Goal: Information Seeking & Learning: Learn about a topic

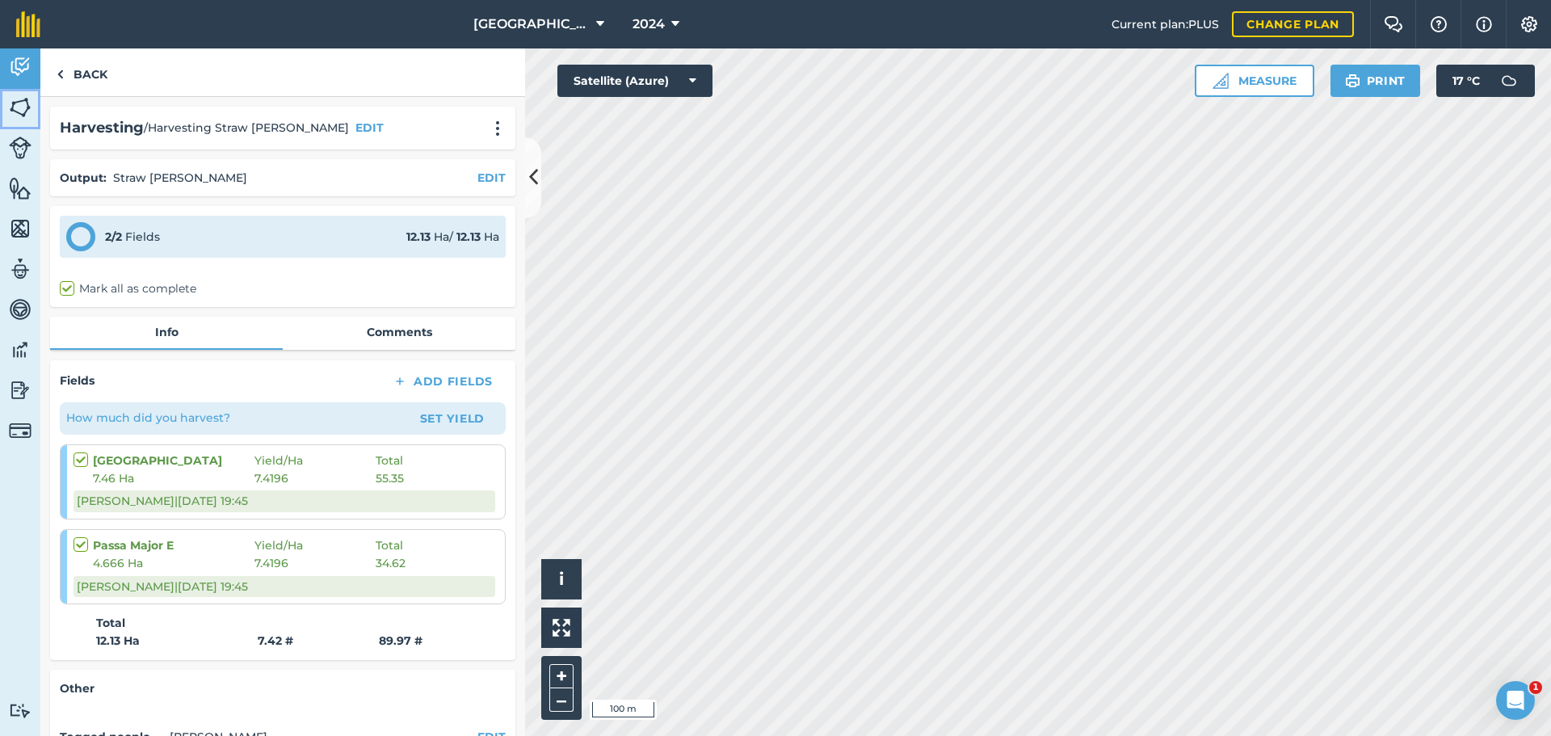
click at [19, 112] on img at bounding box center [20, 107] width 23 height 24
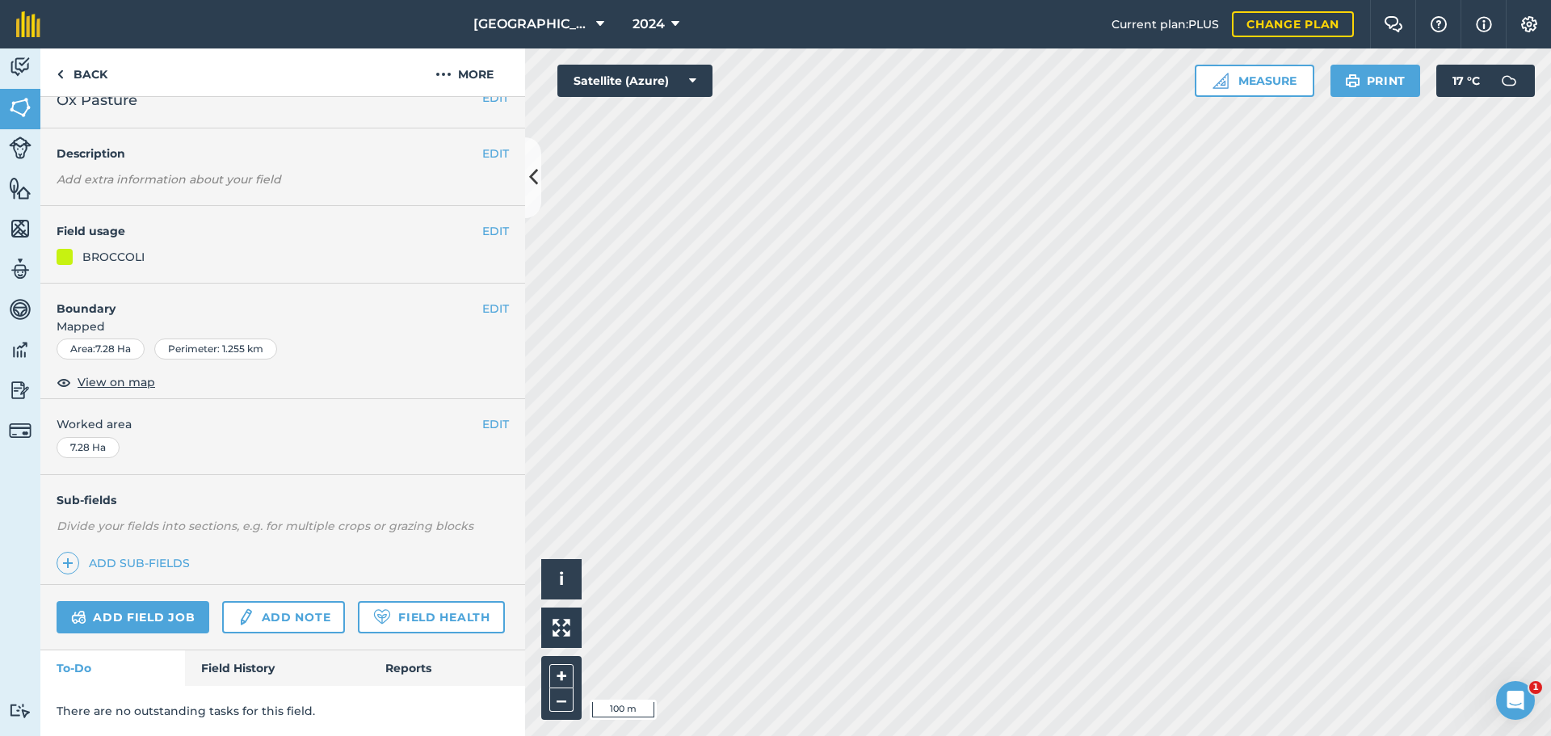
scroll to position [69, 0]
click at [226, 666] on link "Field History" at bounding box center [276, 668] width 183 height 36
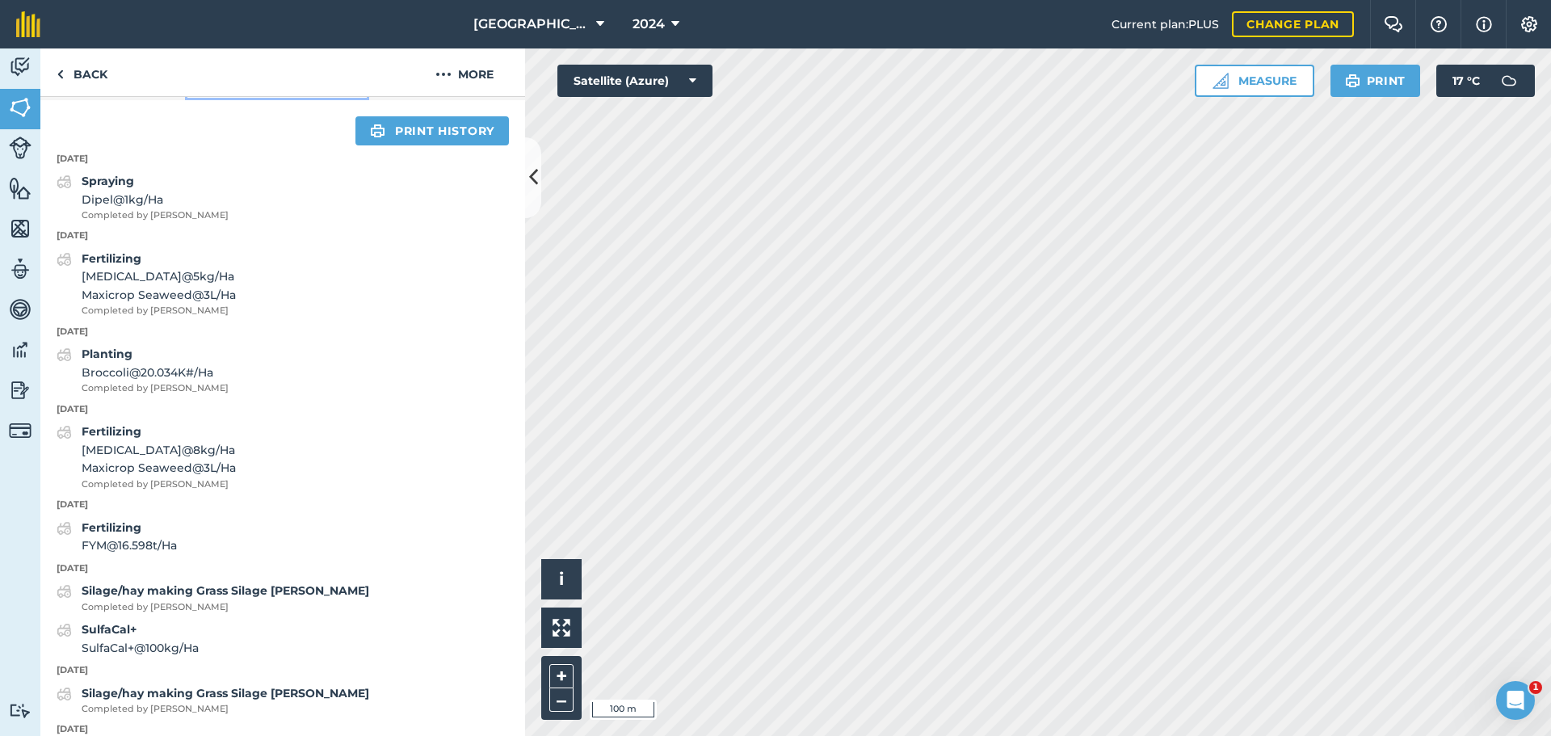
scroll to position [635, 0]
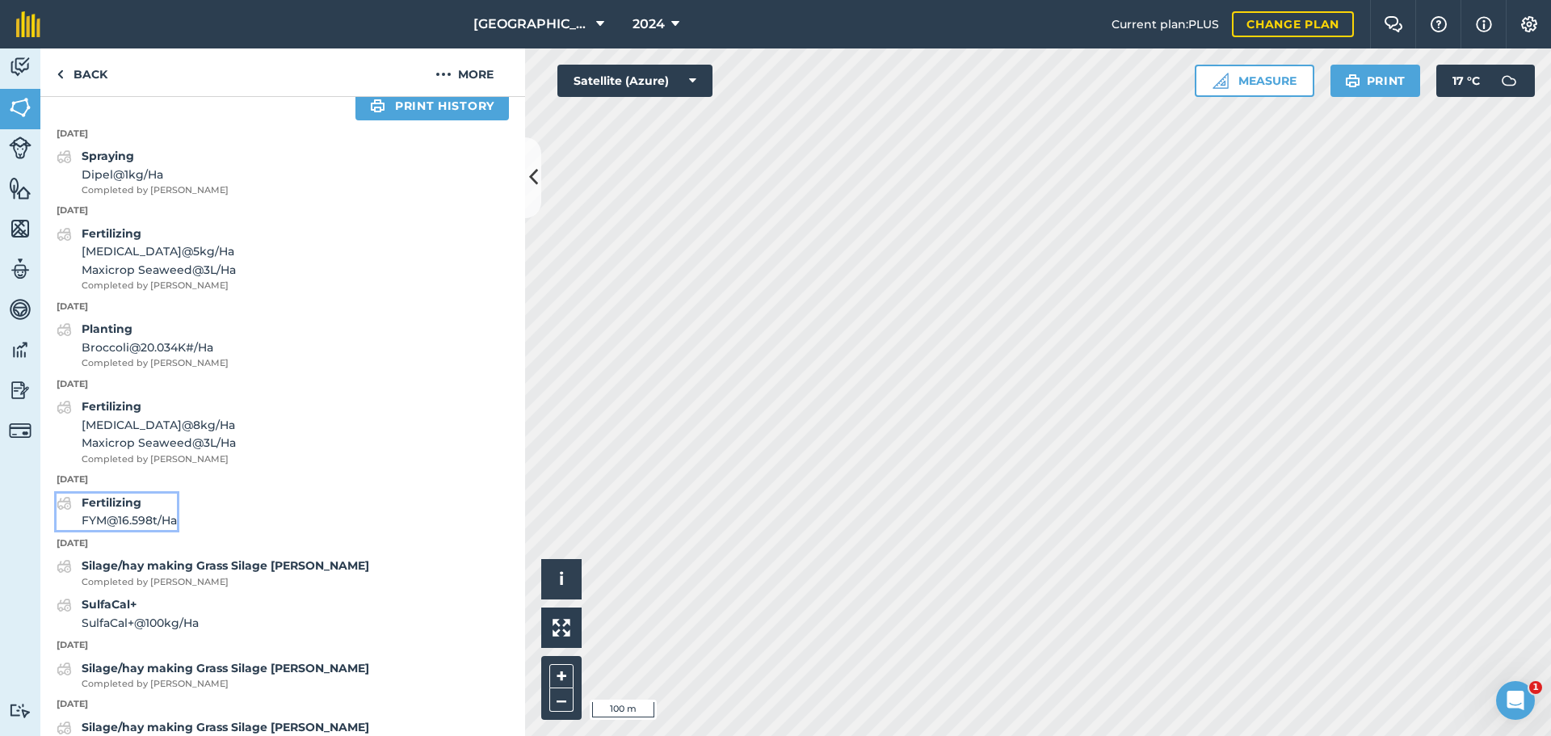
click at [155, 529] on span "FYM @ 16.598 t / Ha" at bounding box center [129, 520] width 95 height 18
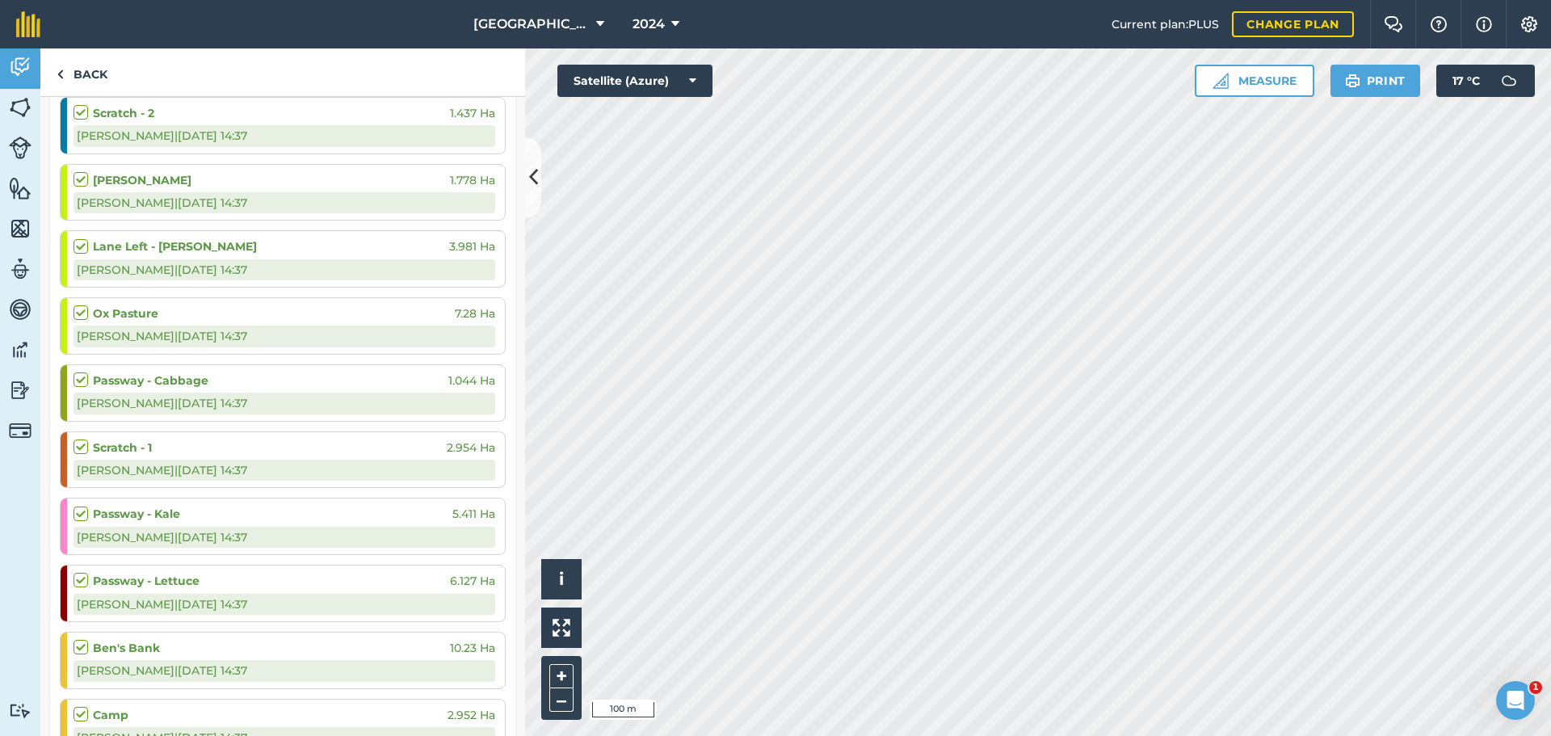
scroll to position [323, 0]
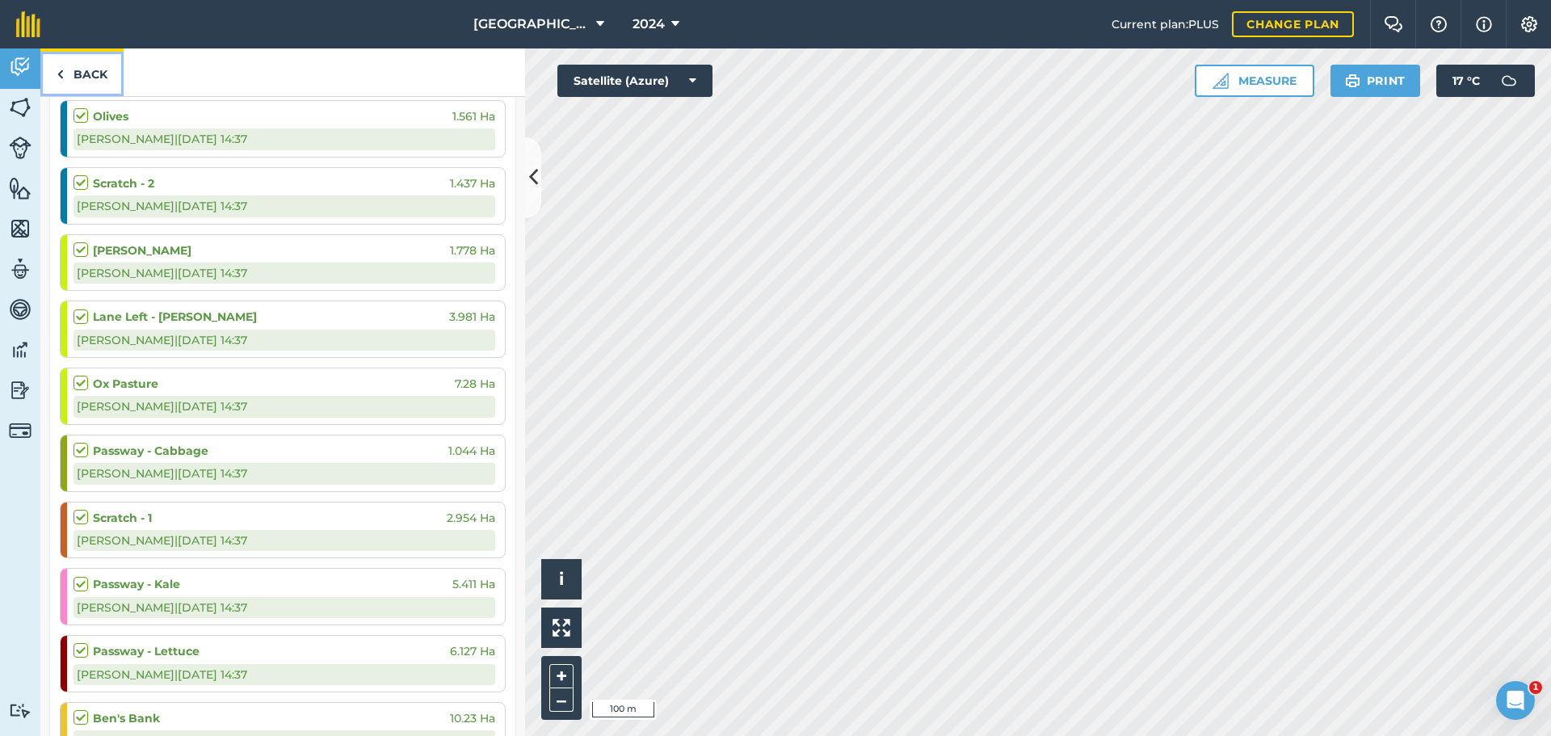
click at [98, 71] on link "Back" at bounding box center [81, 72] width 83 height 48
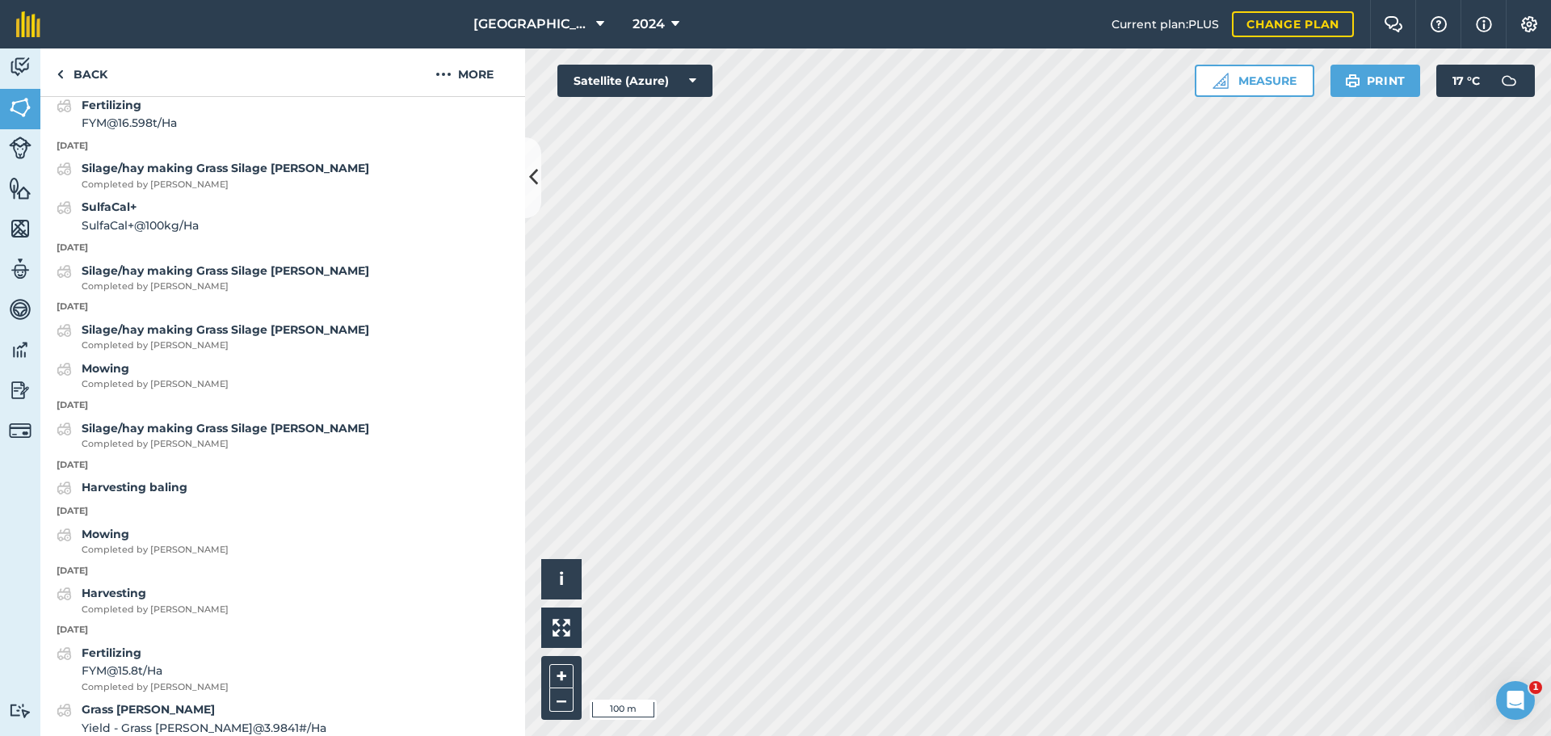
scroll to position [889, 0]
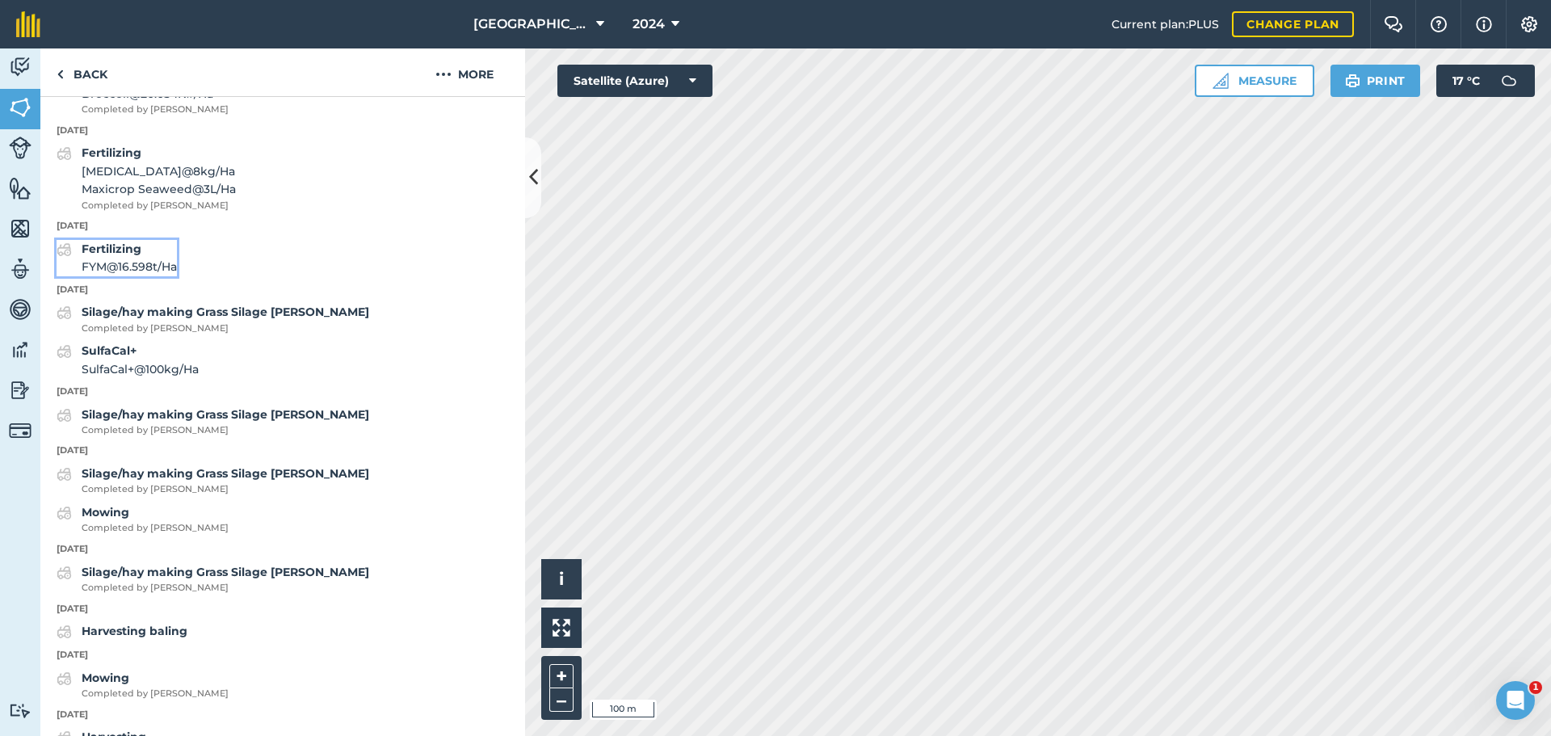
click at [174, 275] on span "FYM @ 16.598 t / Ha" at bounding box center [129, 267] width 95 height 18
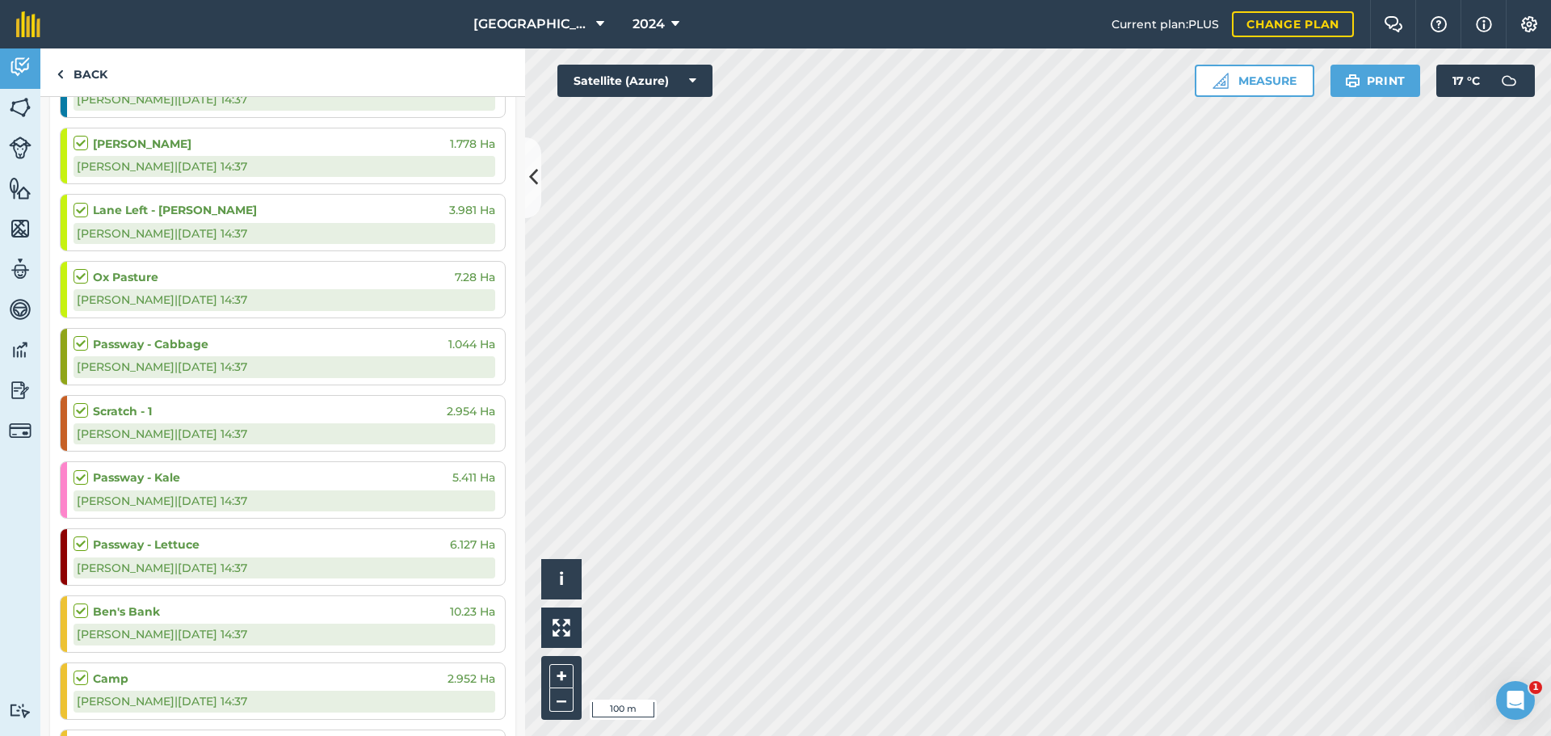
scroll to position [404, 0]
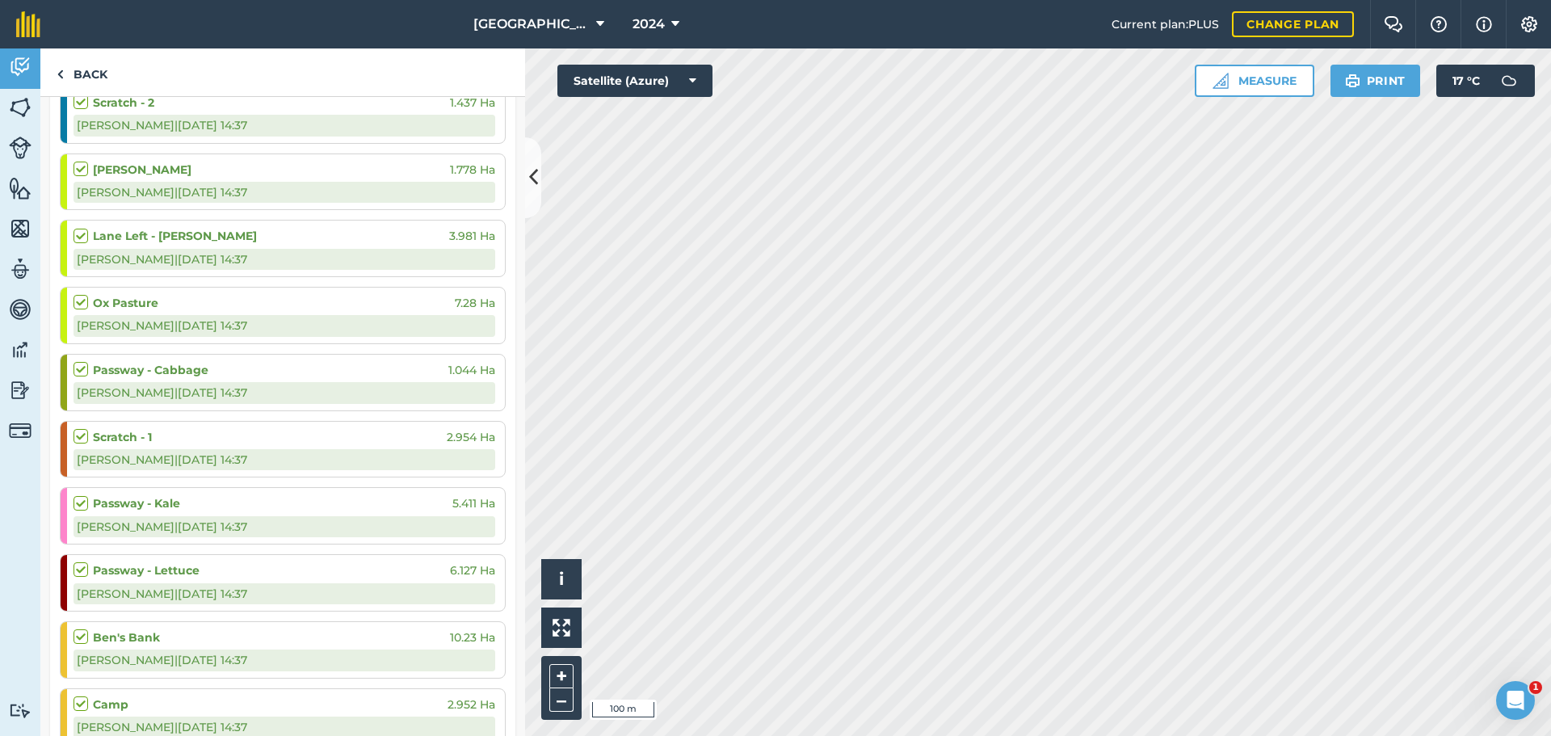
click at [298, 309] on div "Ox Pasture 7.28 Ha" at bounding box center [285, 303] width 422 height 18
click at [298, 323] on div "[PERSON_NAME] | [DATE] 14:37" at bounding box center [285, 325] width 422 height 21
click at [393, 302] on div "Ox Pasture 7.28 Ha" at bounding box center [285, 303] width 422 height 18
click at [74, 70] on link "Back" at bounding box center [81, 72] width 83 height 48
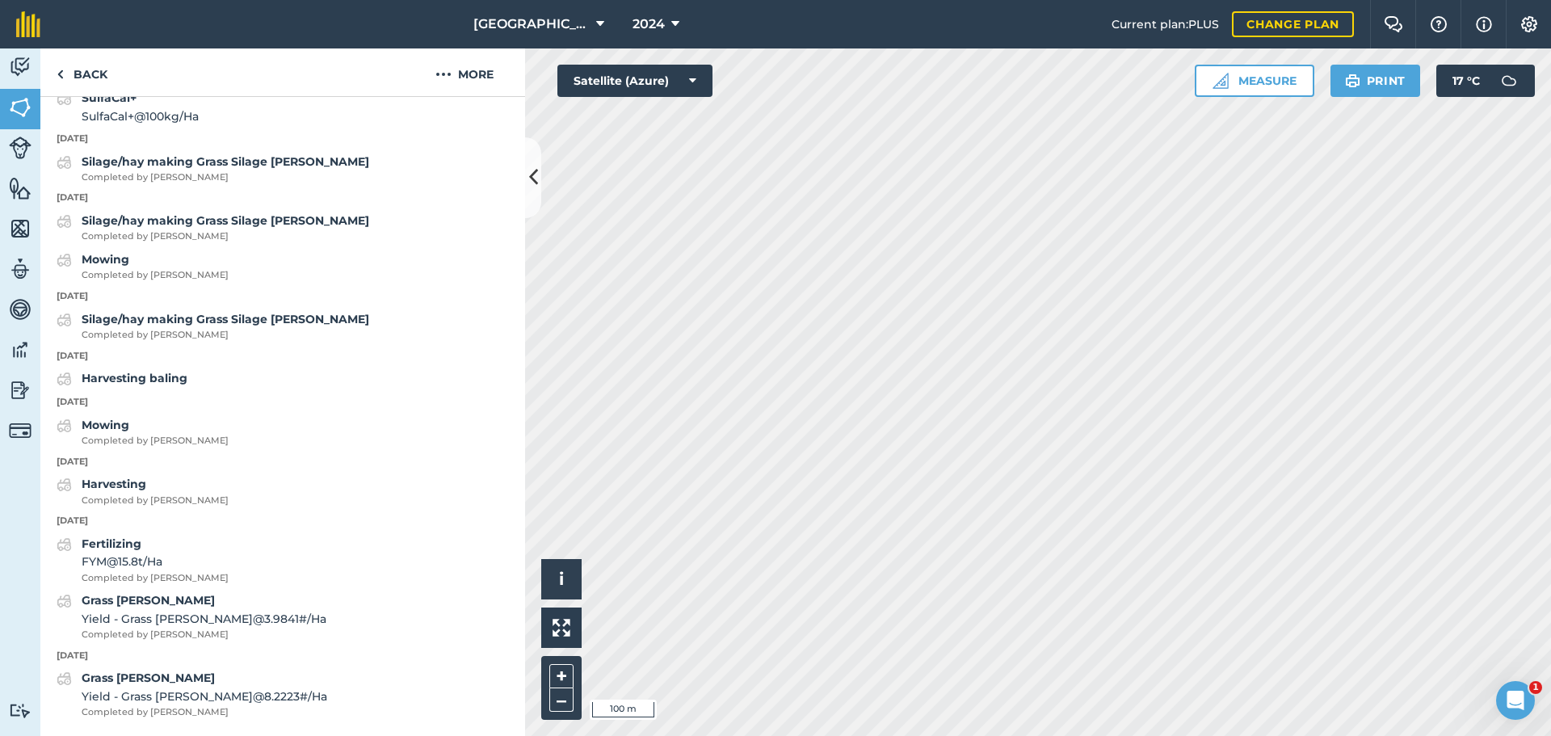
scroll to position [944, 0]
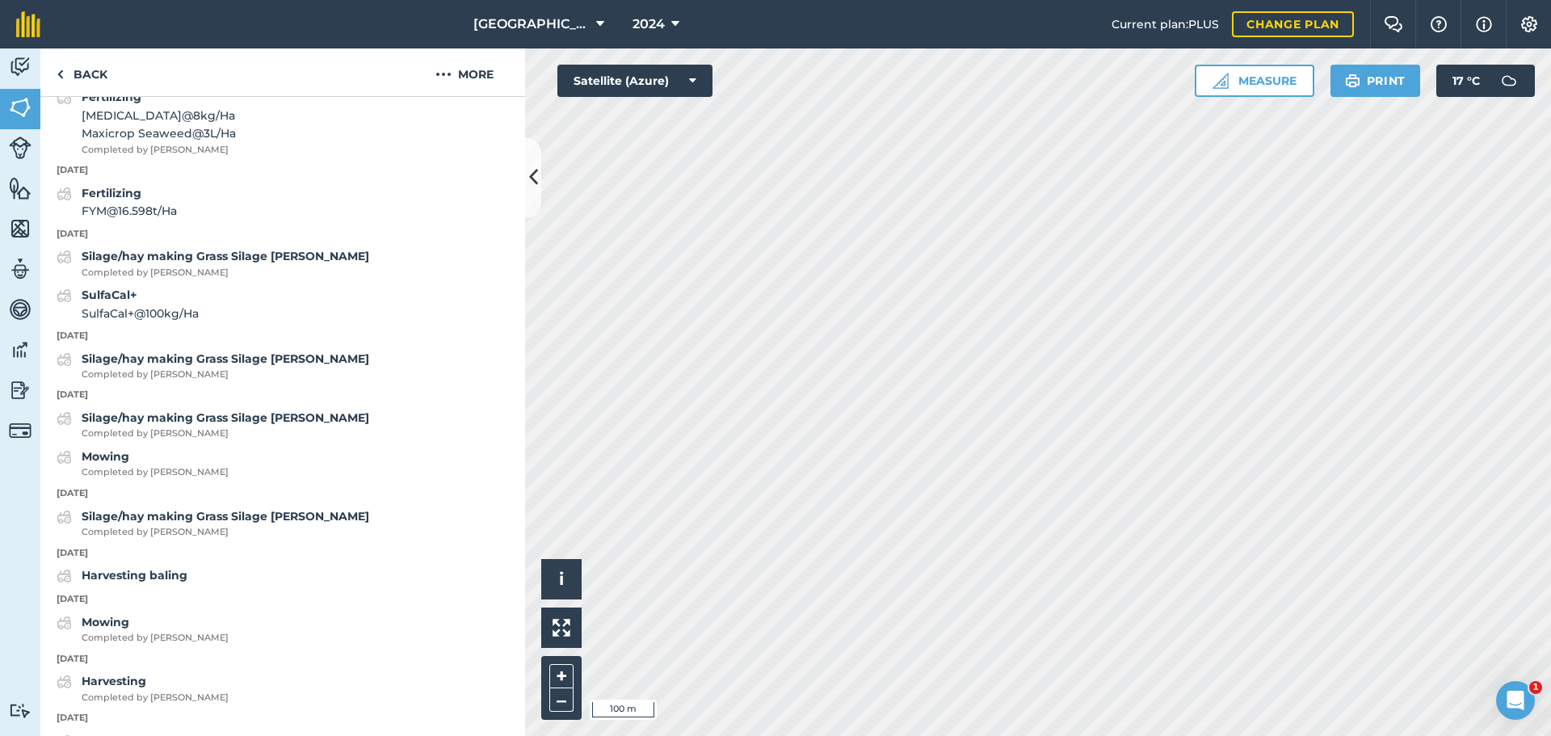
click at [212, 221] on div "Fertilizing FYM @ 16.598 t / Ha" at bounding box center [282, 202] width 485 height 36
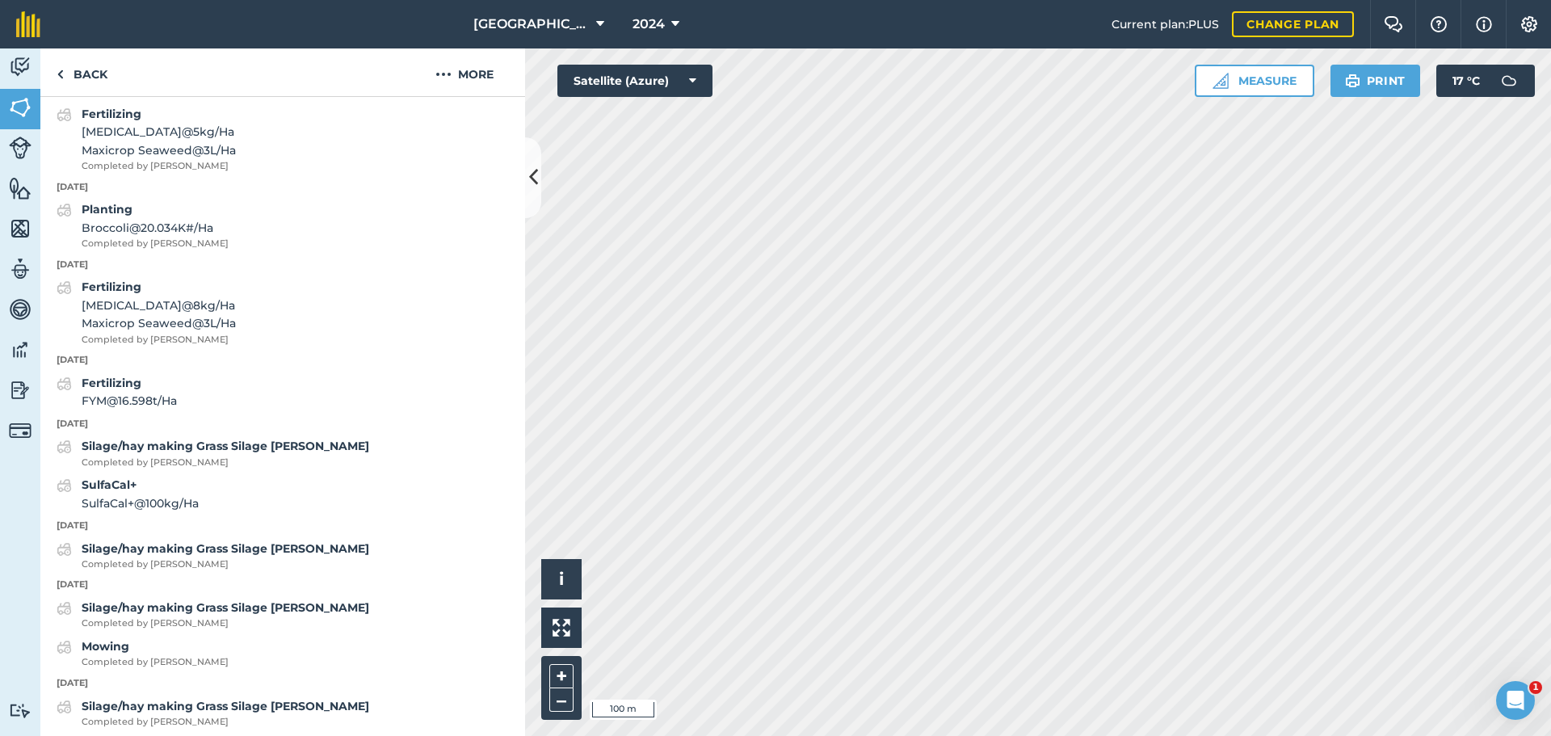
scroll to position [783, 0]
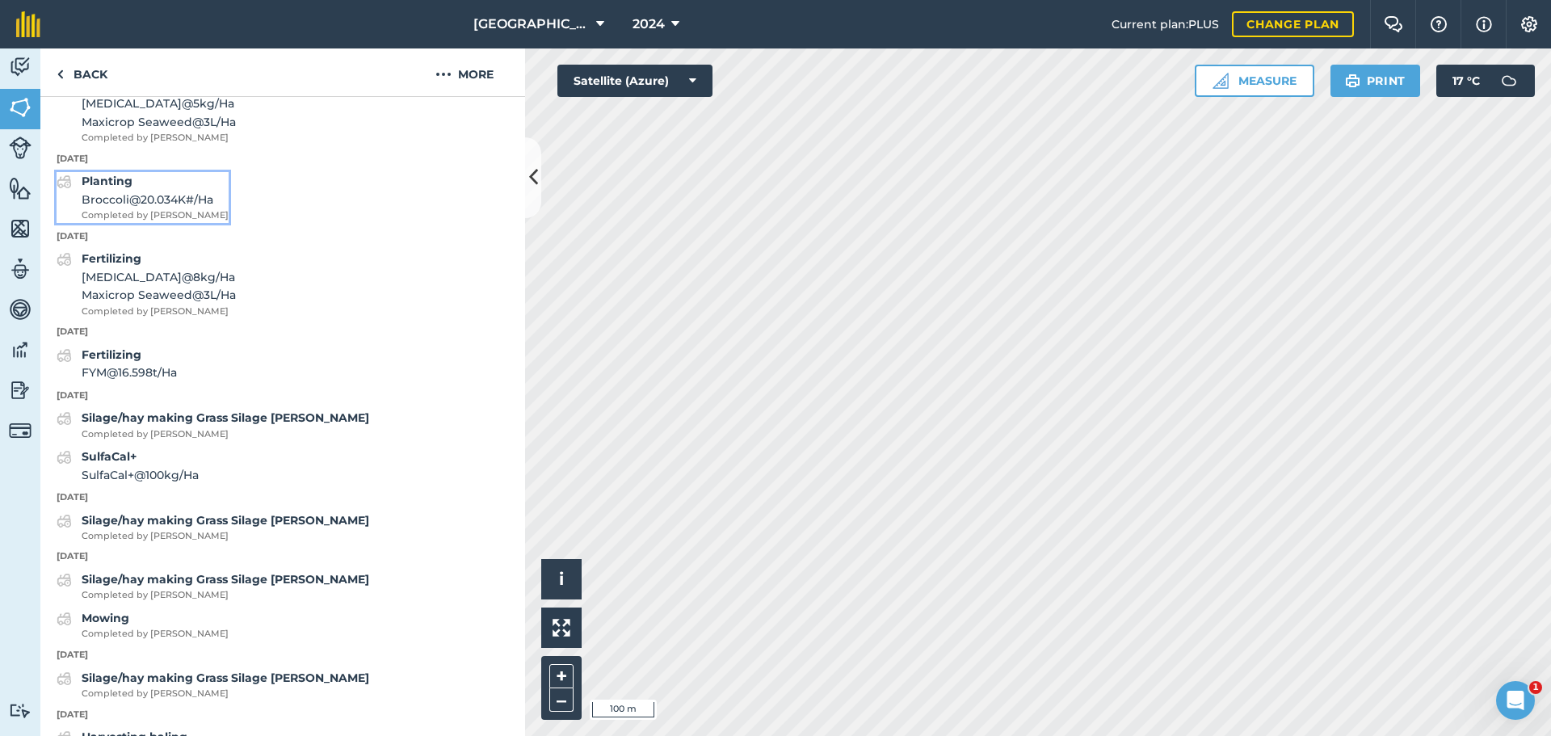
click at [103, 188] on strong "Planting" at bounding box center [107, 181] width 51 height 15
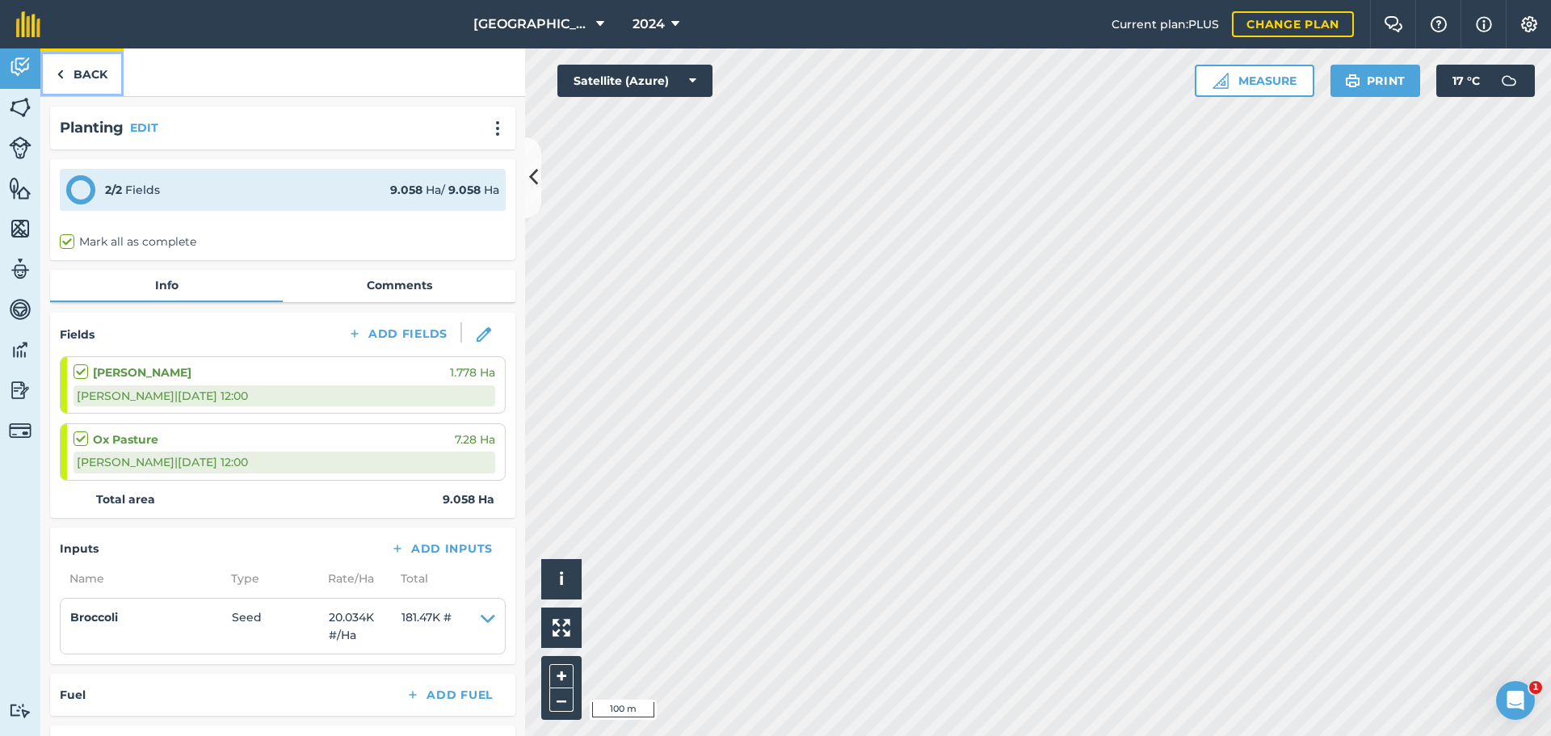
click at [65, 70] on link "Back" at bounding box center [81, 72] width 83 height 48
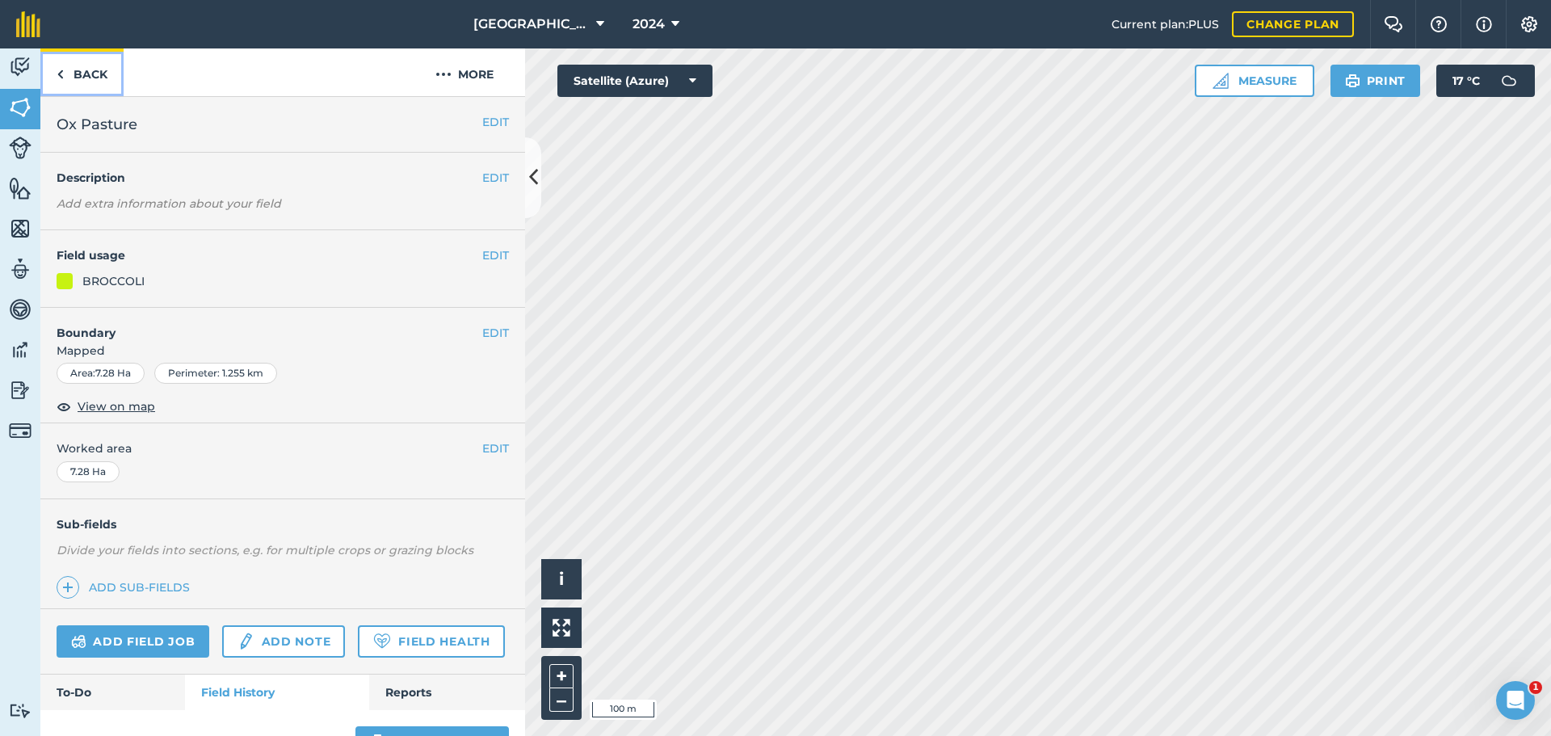
click at [82, 61] on link "Back" at bounding box center [81, 72] width 83 height 48
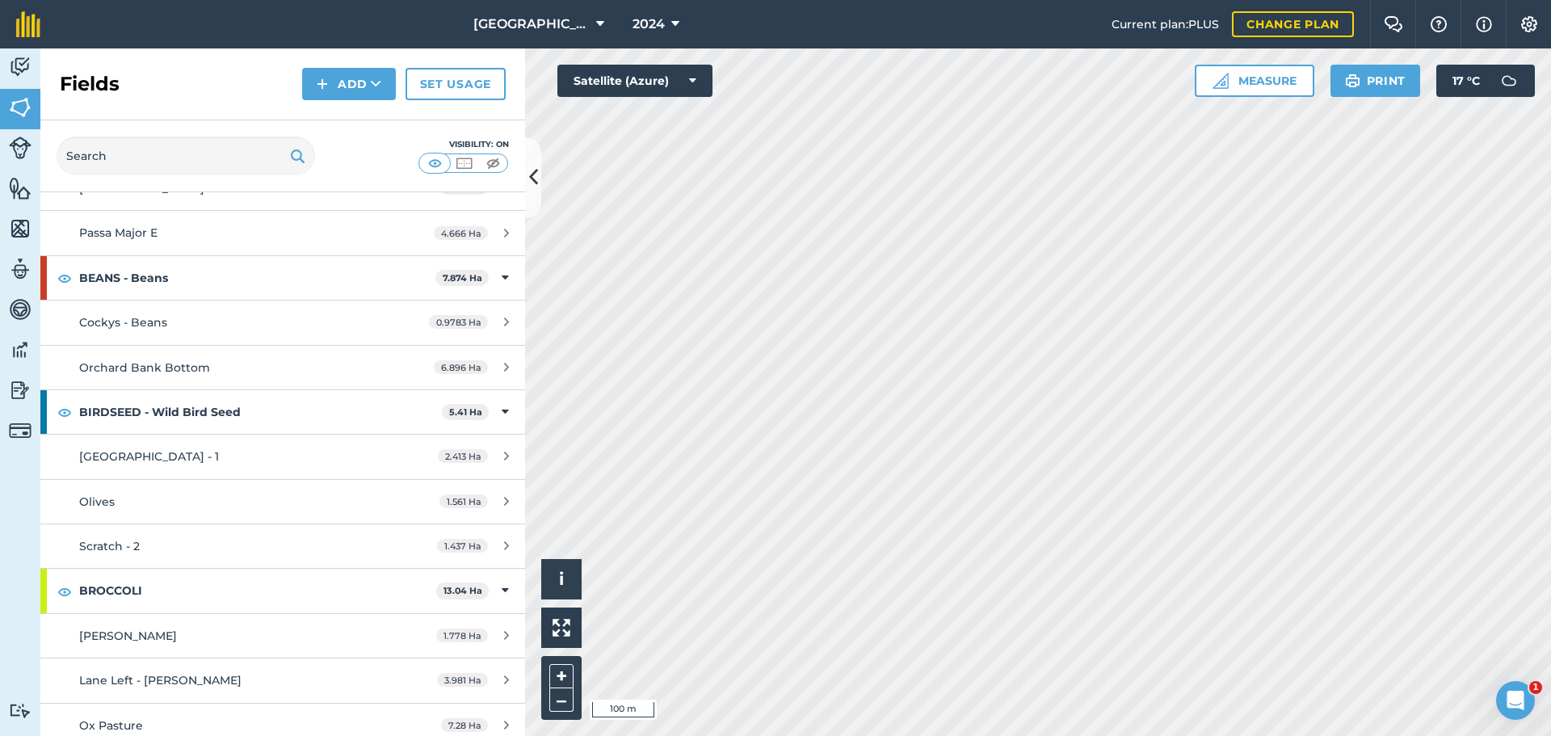
scroll to position [242, 0]
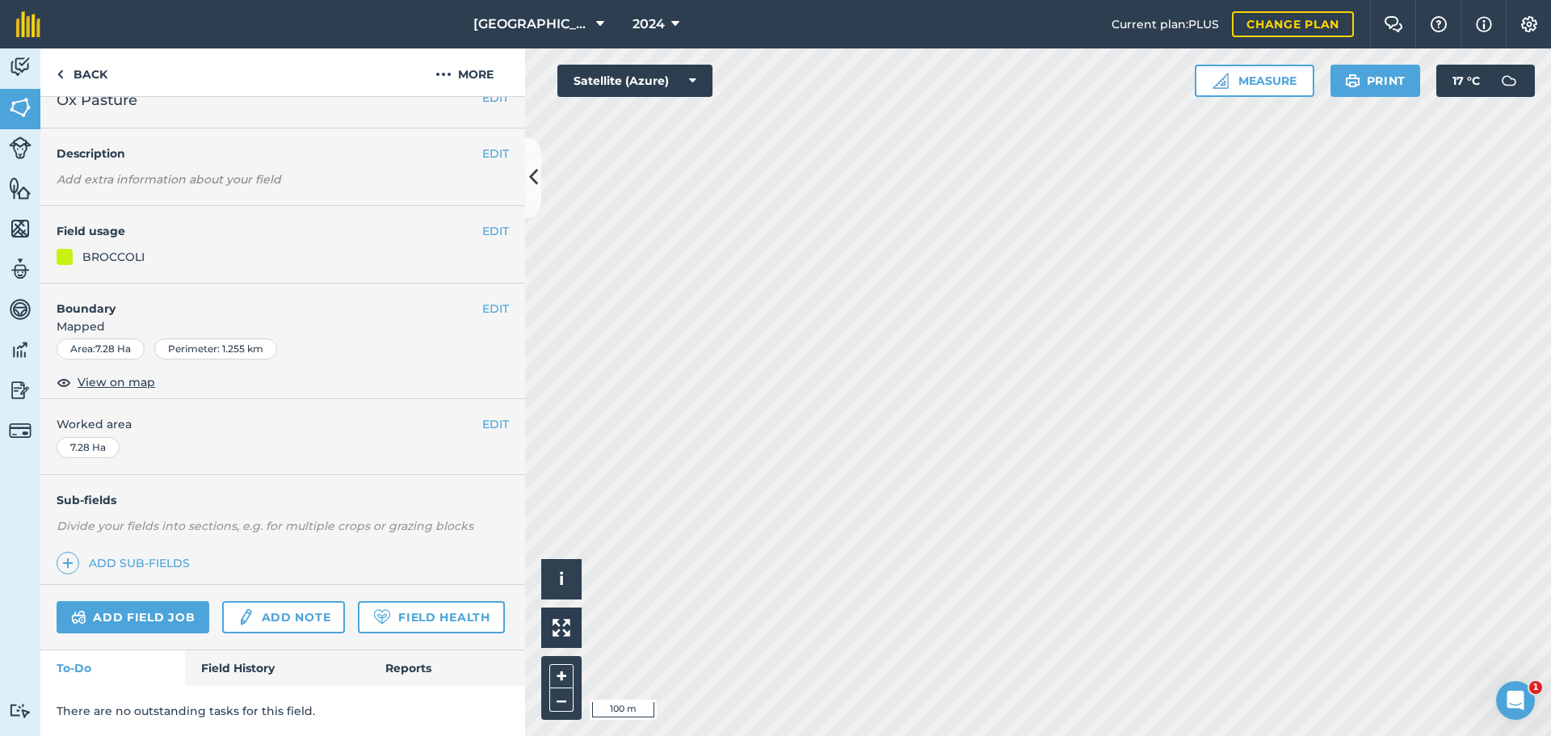
scroll to position [69, 0]
click at [221, 677] on link "Field History" at bounding box center [276, 668] width 183 height 36
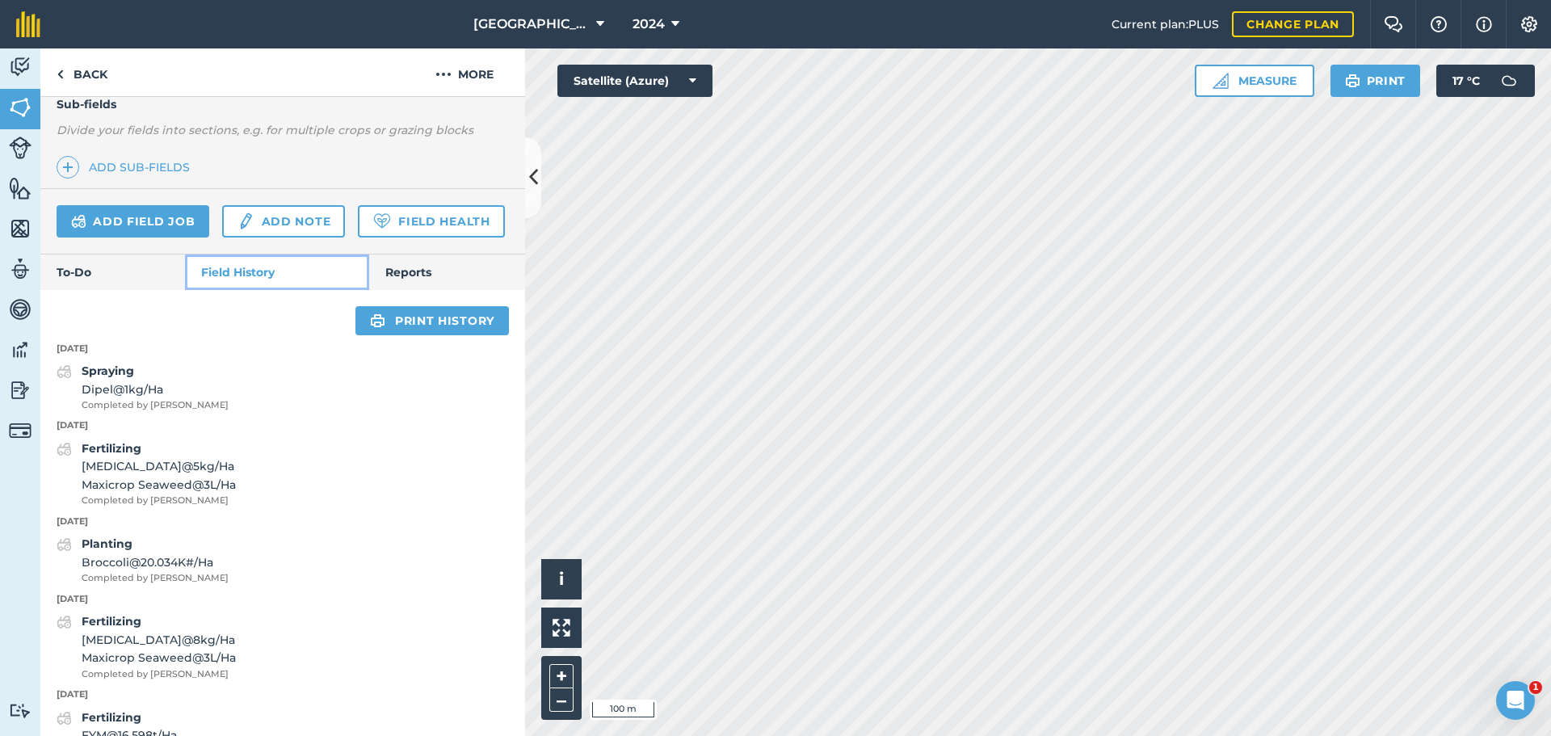
scroll to position [393, 0]
